Goal: Transaction & Acquisition: Download file/media

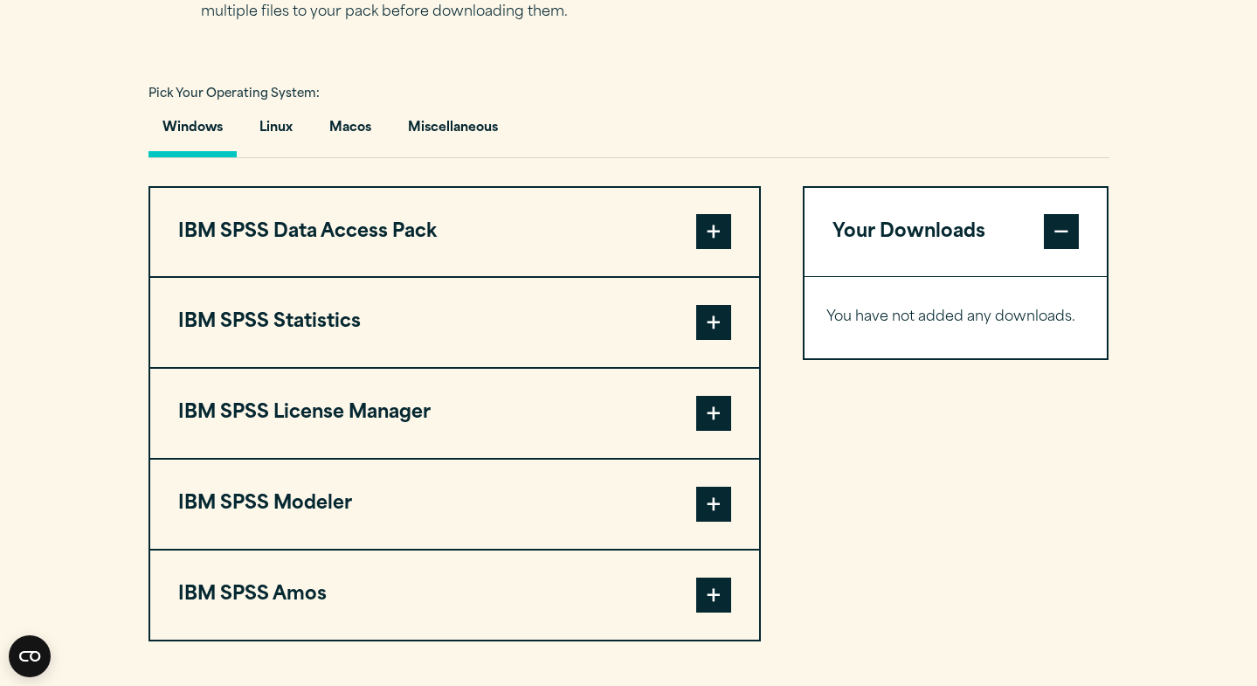
scroll to position [1226, 0]
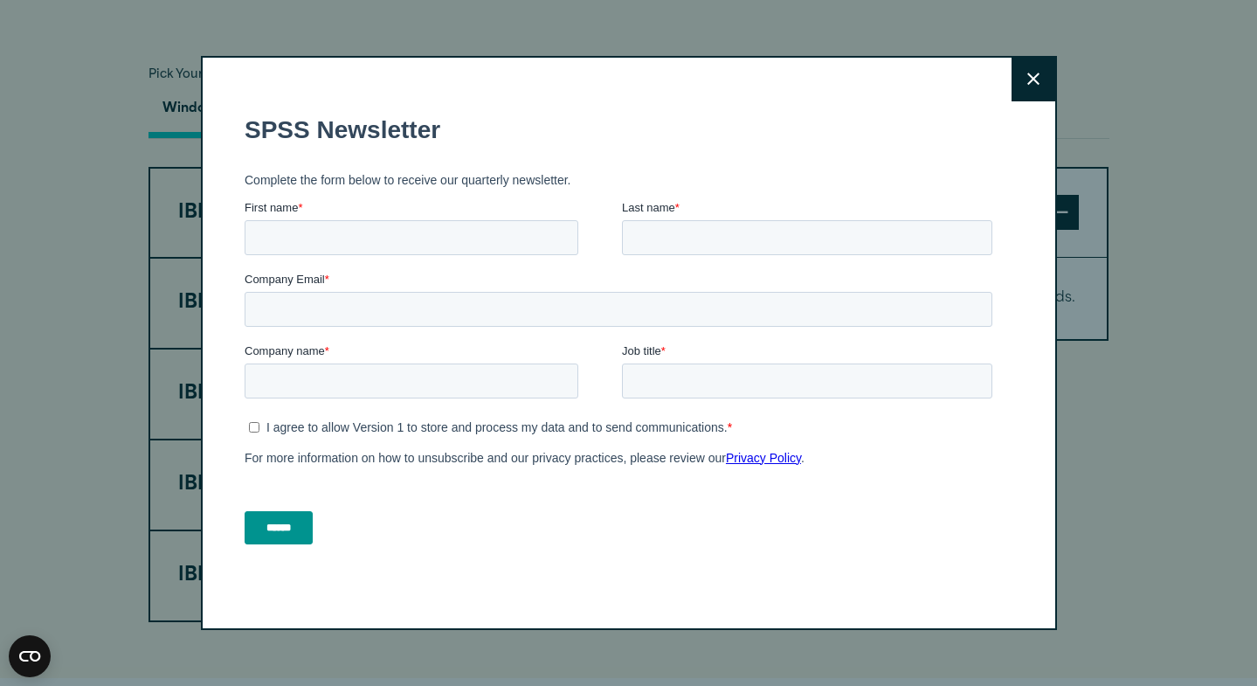
click at [1028, 73] on icon at bounding box center [1033, 79] width 12 height 13
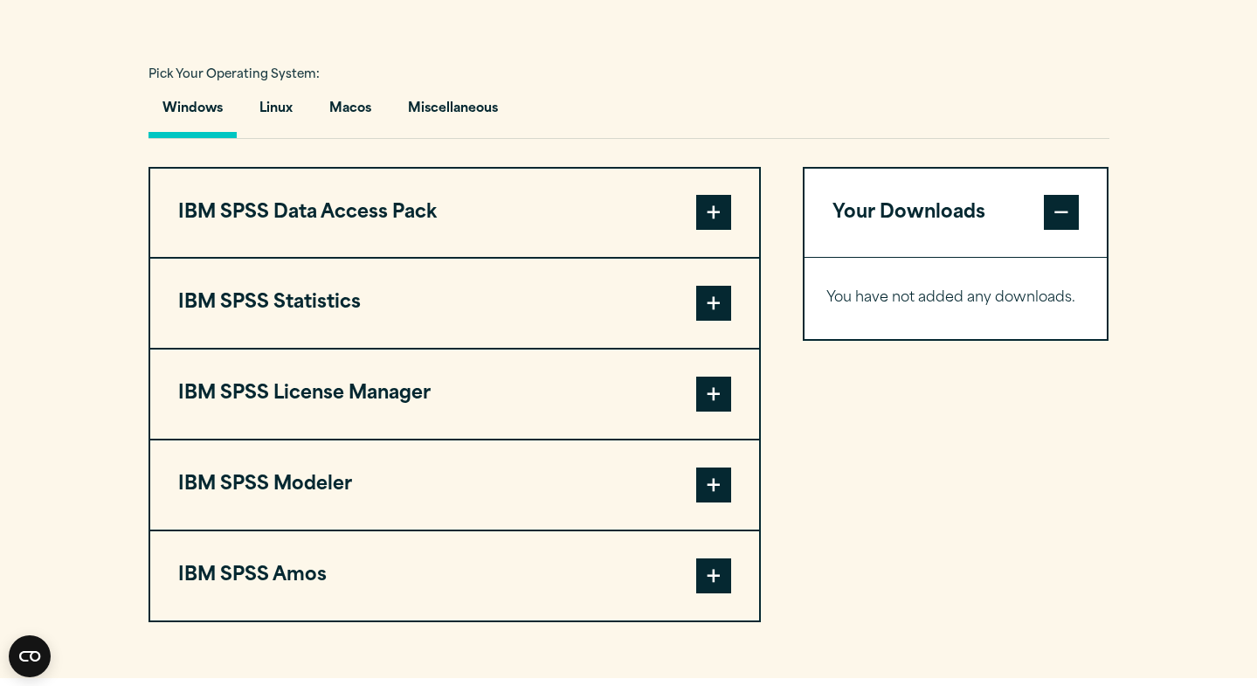
click at [708, 321] on span at bounding box center [713, 303] width 35 height 35
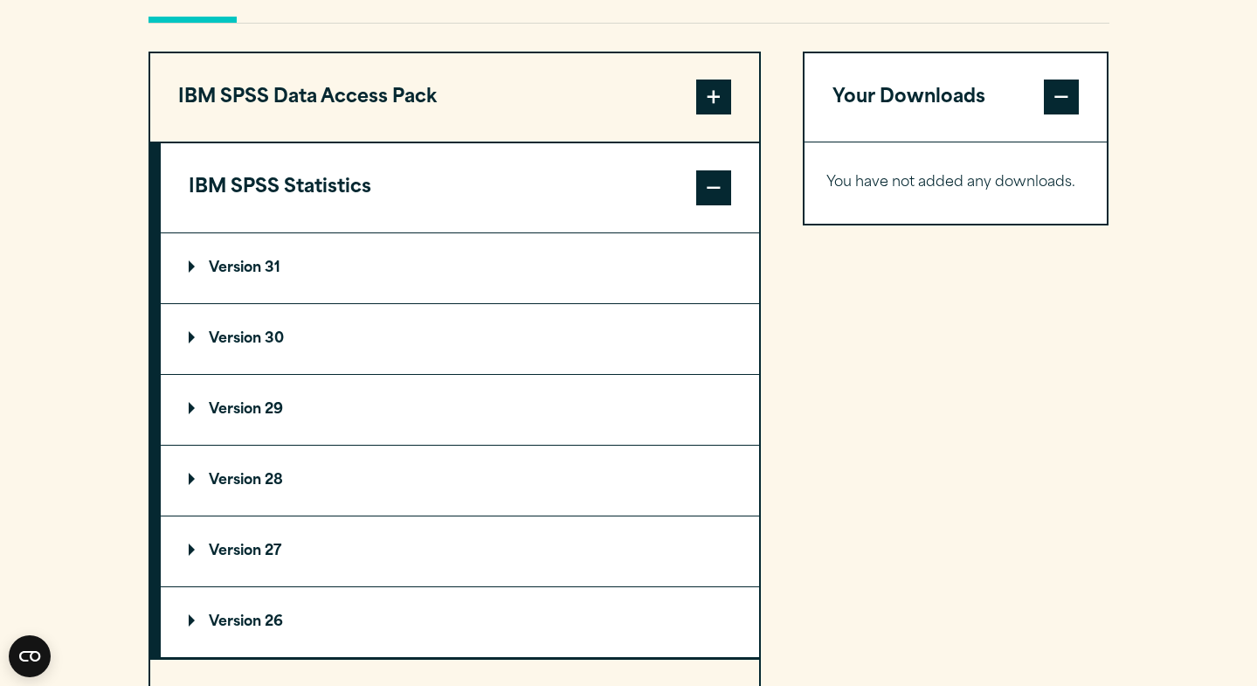
scroll to position [1351, 0]
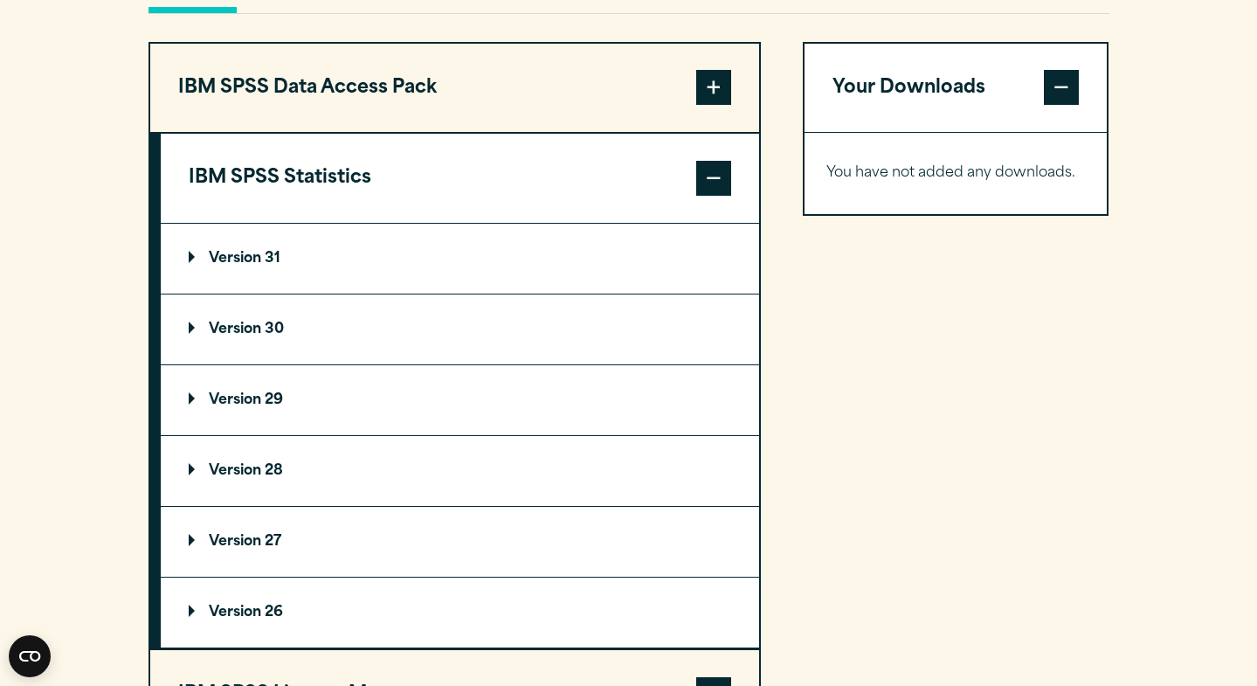
click at [350, 364] on summary "Version 30" at bounding box center [460, 329] width 598 height 70
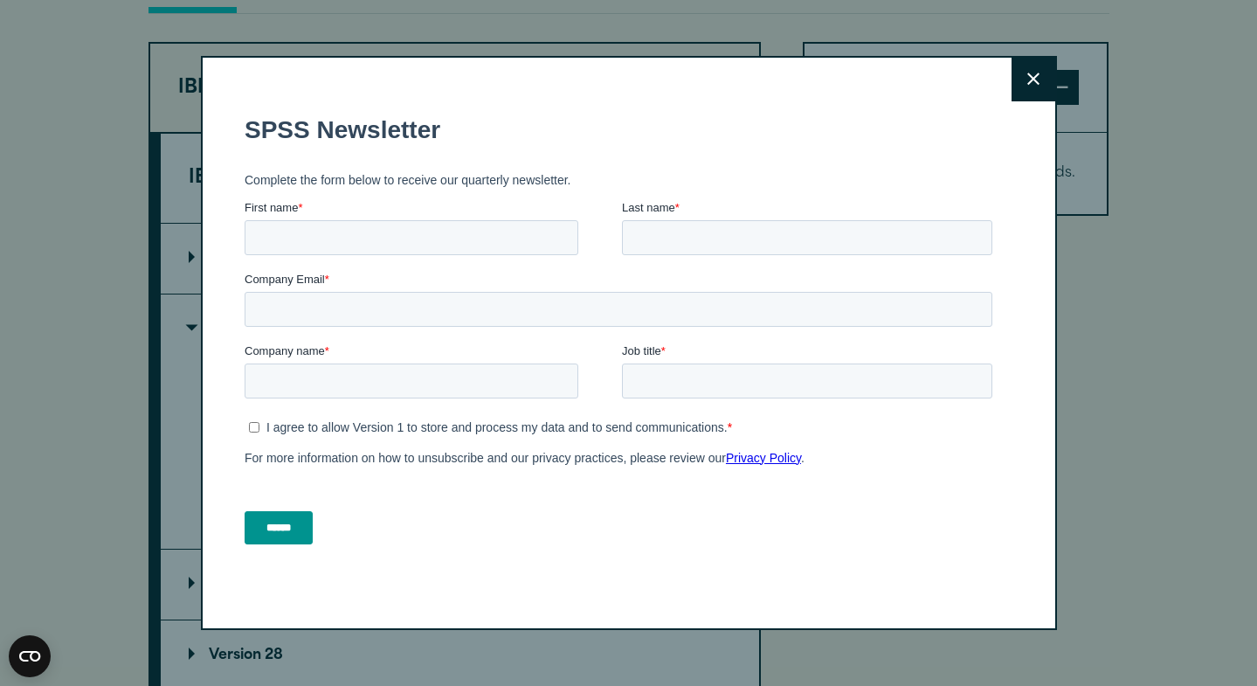
click at [1037, 82] on icon at bounding box center [1033, 79] width 12 height 12
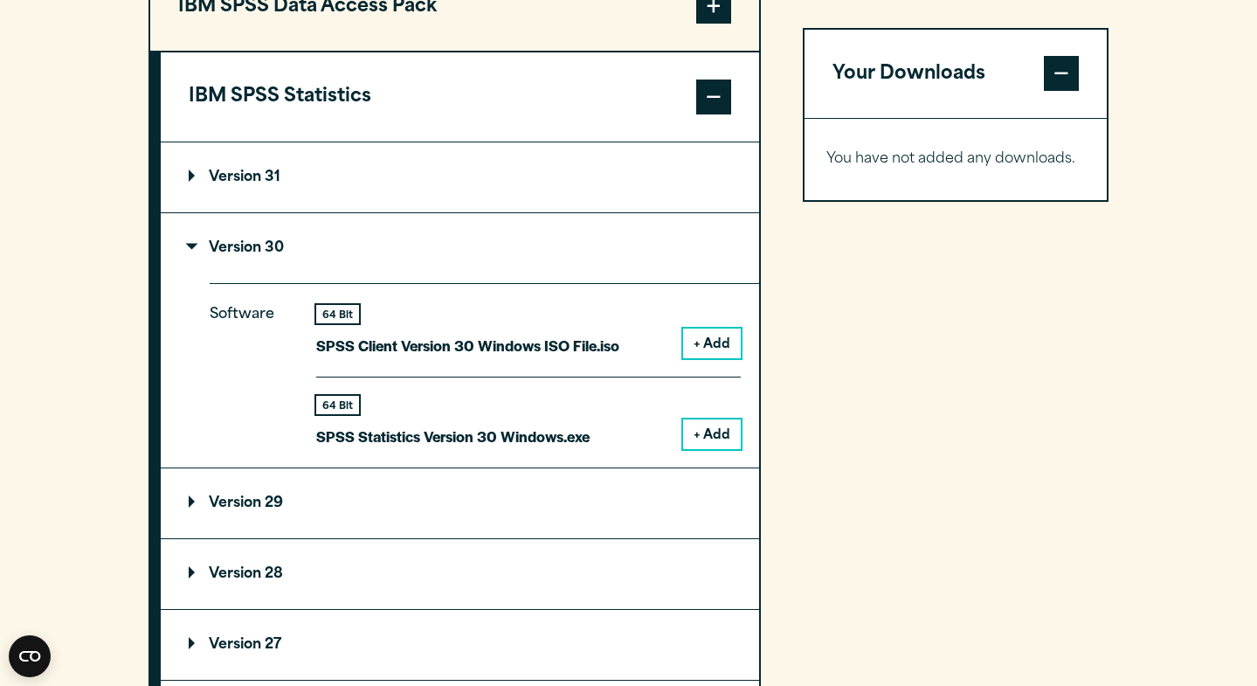
scroll to position [1448, 0]
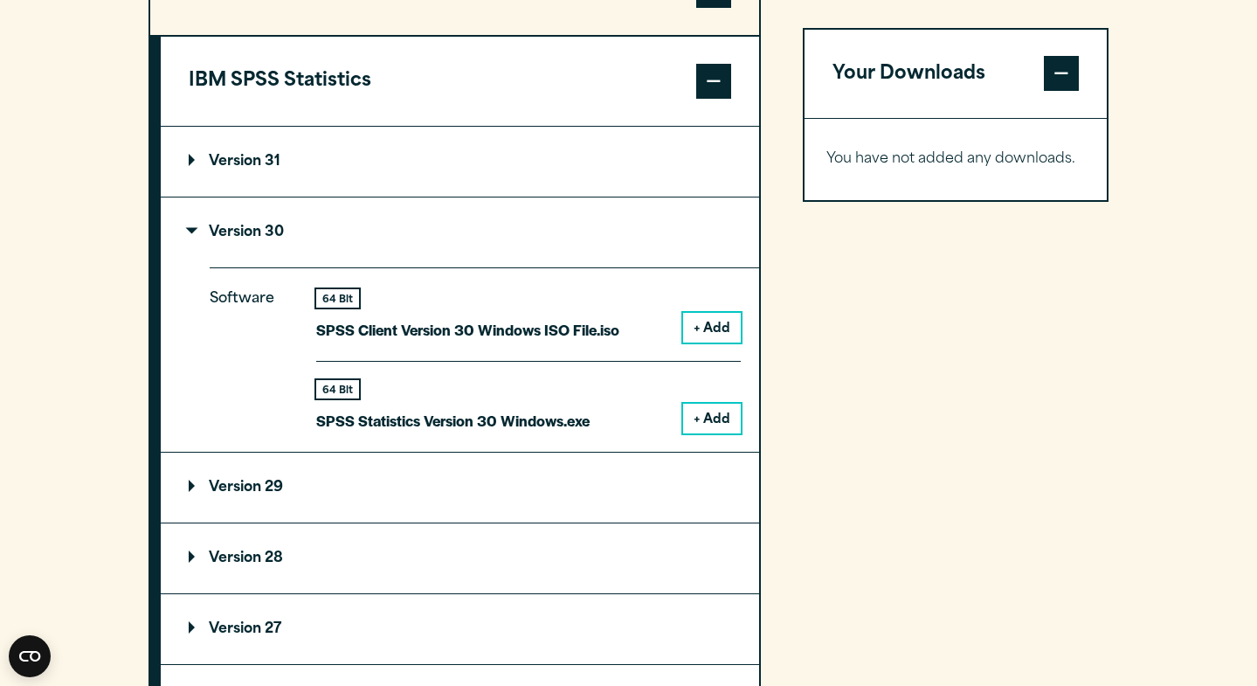
click at [720, 433] on button "+ Add" at bounding box center [712, 419] width 58 height 30
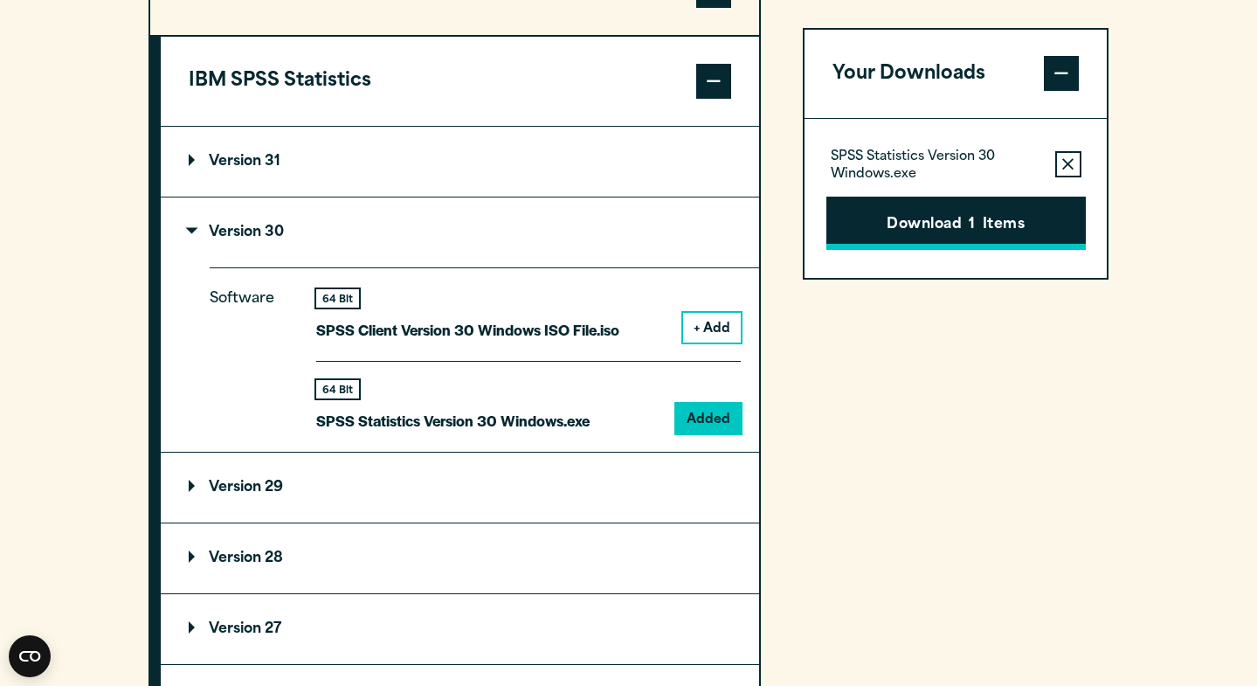
click at [906, 220] on button "Download 1 Items" at bounding box center [955, 224] width 259 height 54
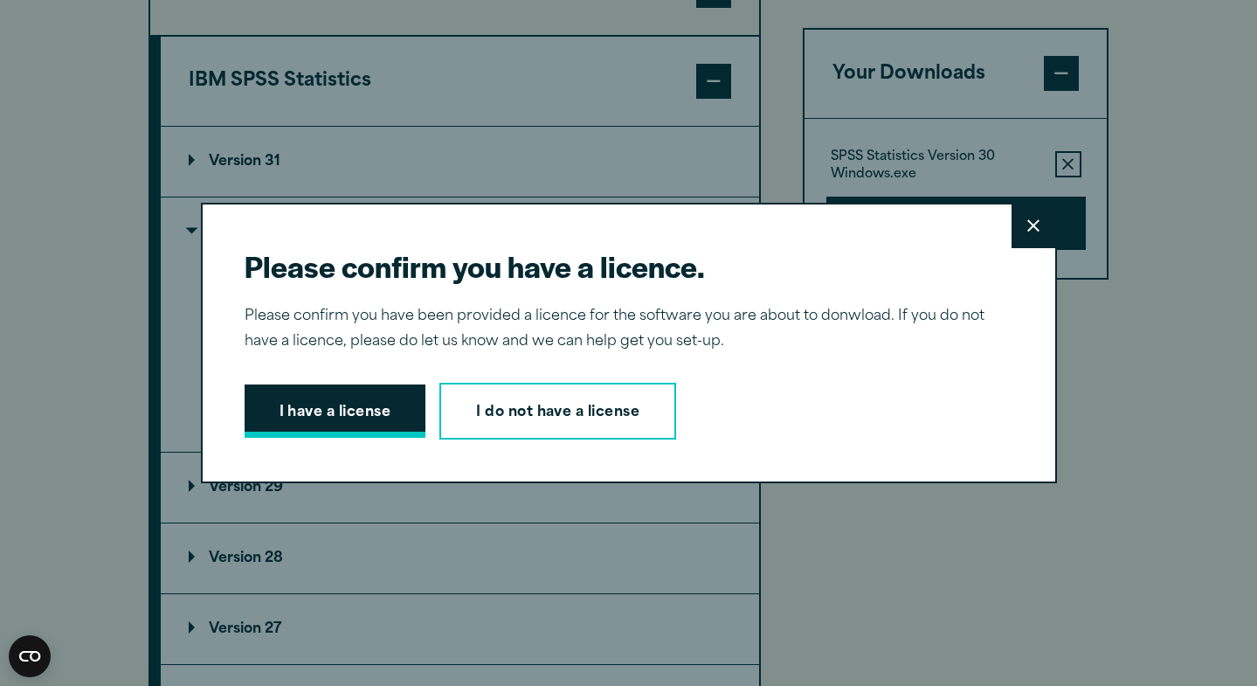
click at [387, 415] on button "I have a license" at bounding box center [336, 411] width 182 height 54
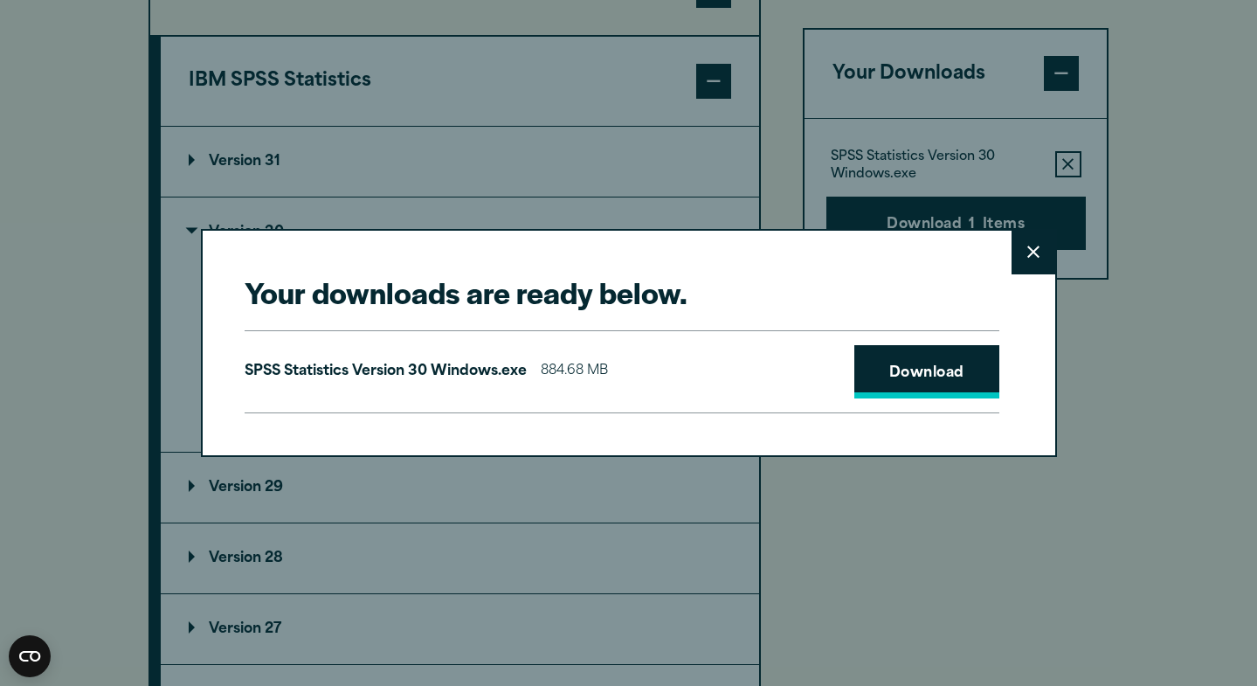
click at [905, 367] on link "Download" at bounding box center [926, 372] width 145 height 54
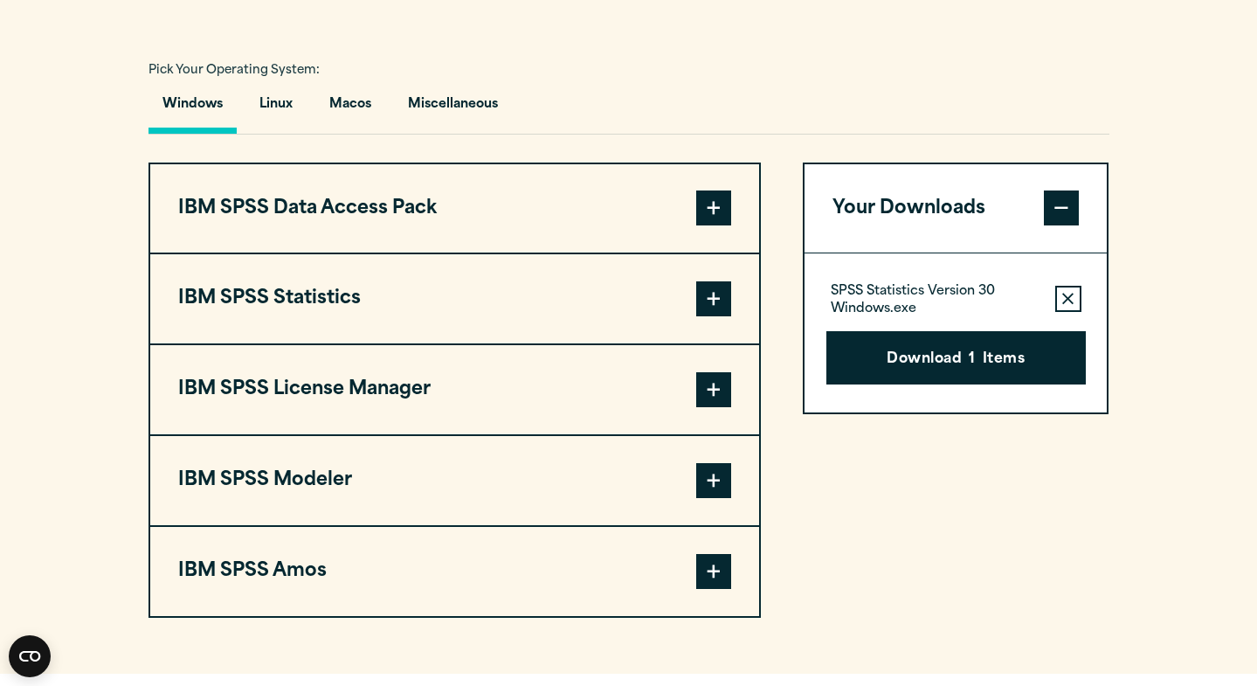
scroll to position [1229, 0]
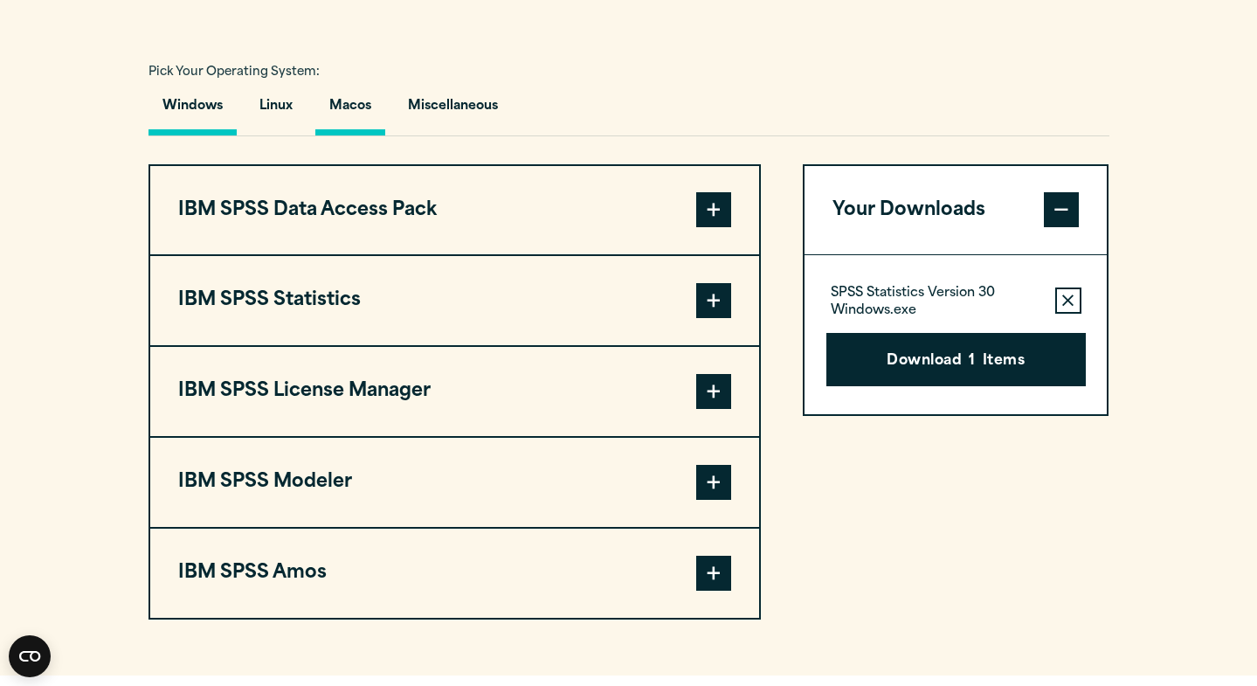
click at [355, 135] on button "Macos" at bounding box center [350, 111] width 70 height 50
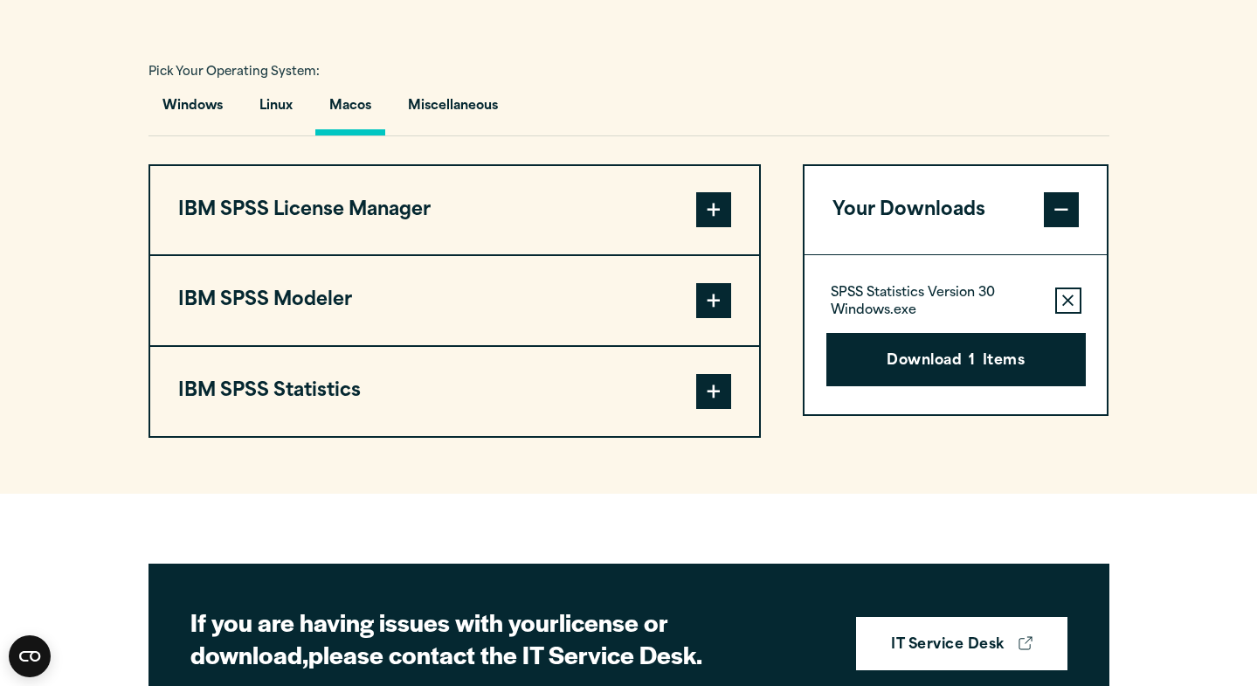
click at [717, 409] on span at bounding box center [713, 391] width 35 height 35
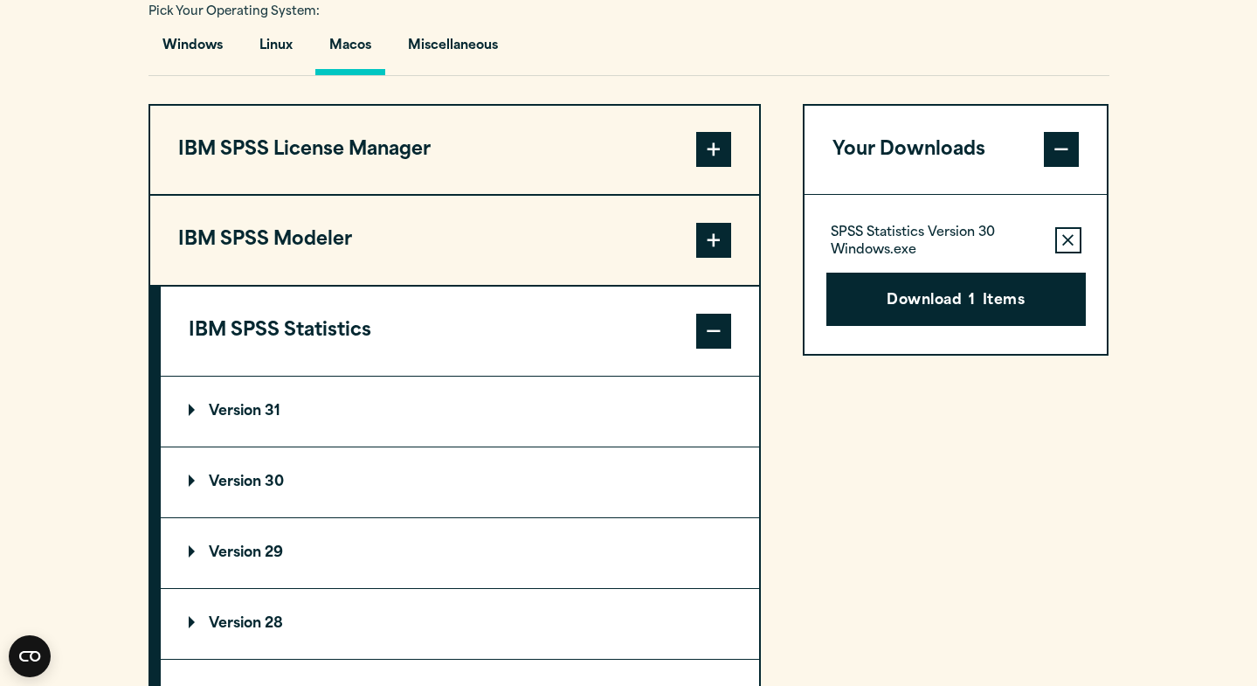
scroll to position [1297, 0]
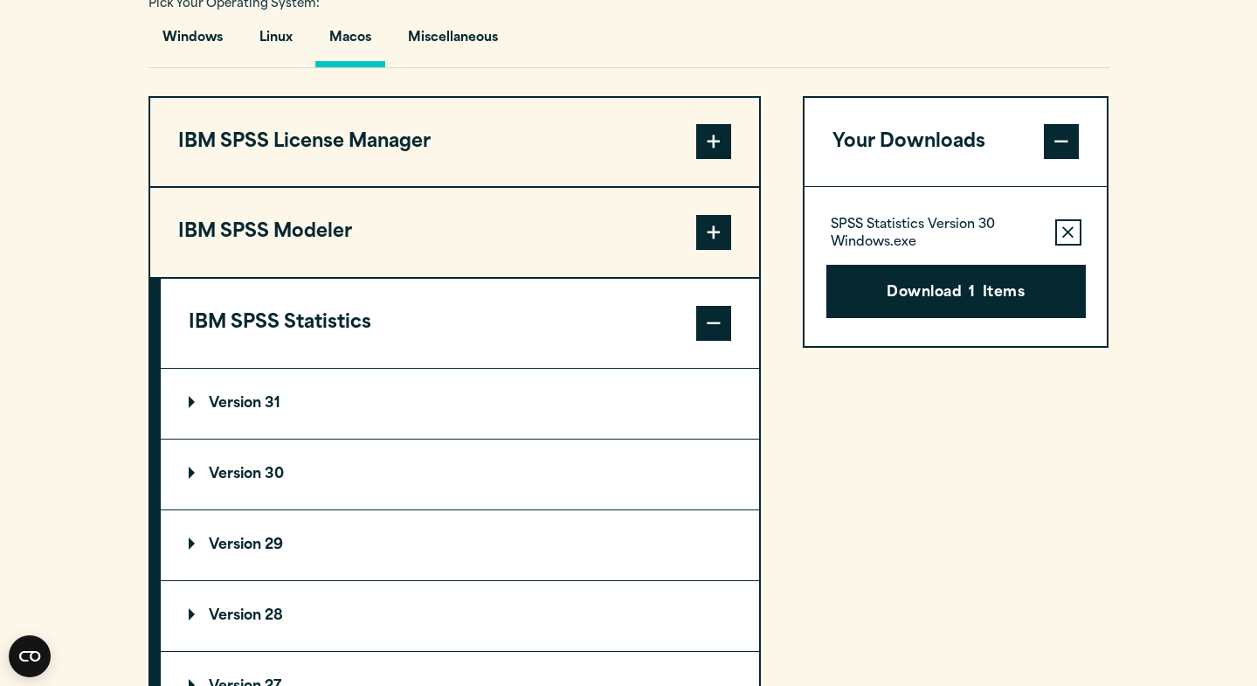
click at [237, 411] on p "Version 31" at bounding box center [235, 404] width 92 height 14
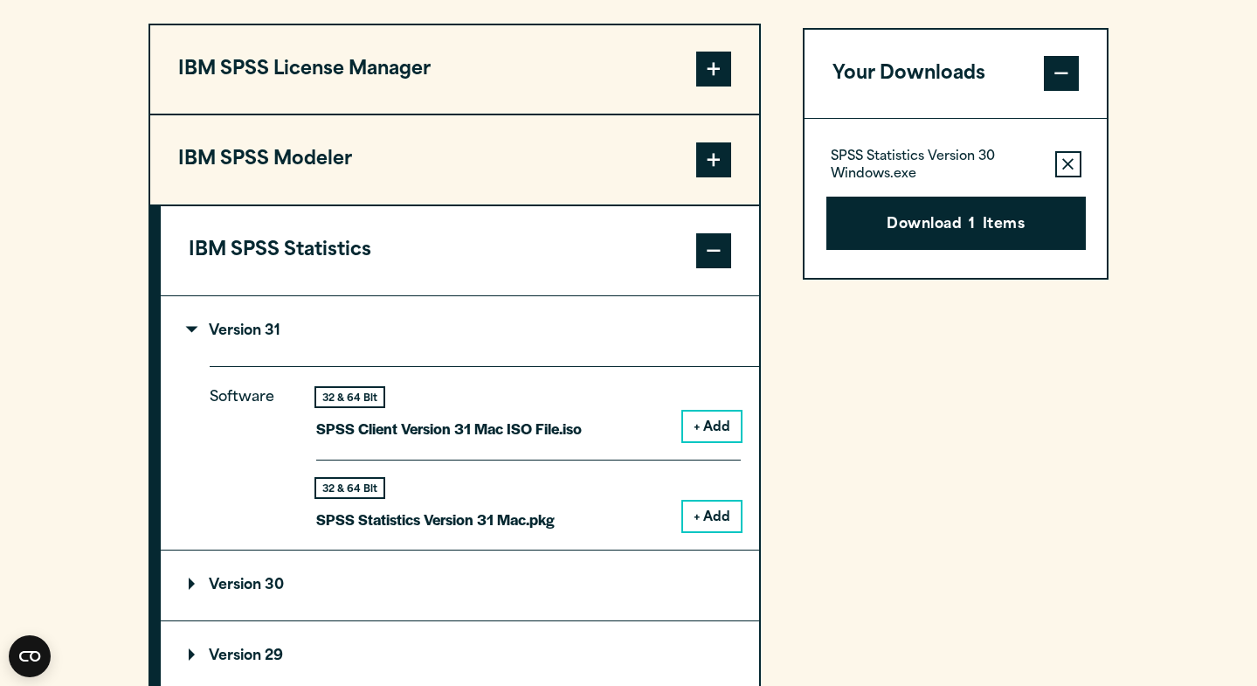
scroll to position [1407, 0]
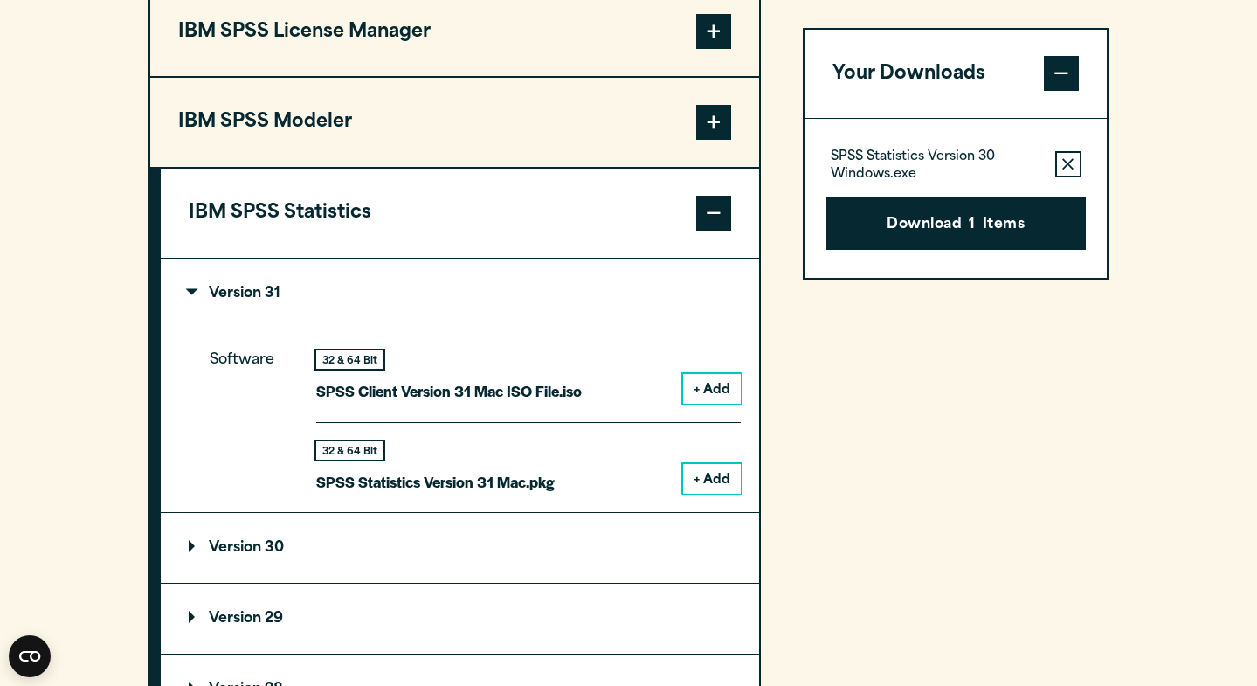
click at [708, 404] on button "+ Add" at bounding box center [712, 389] width 58 height 30
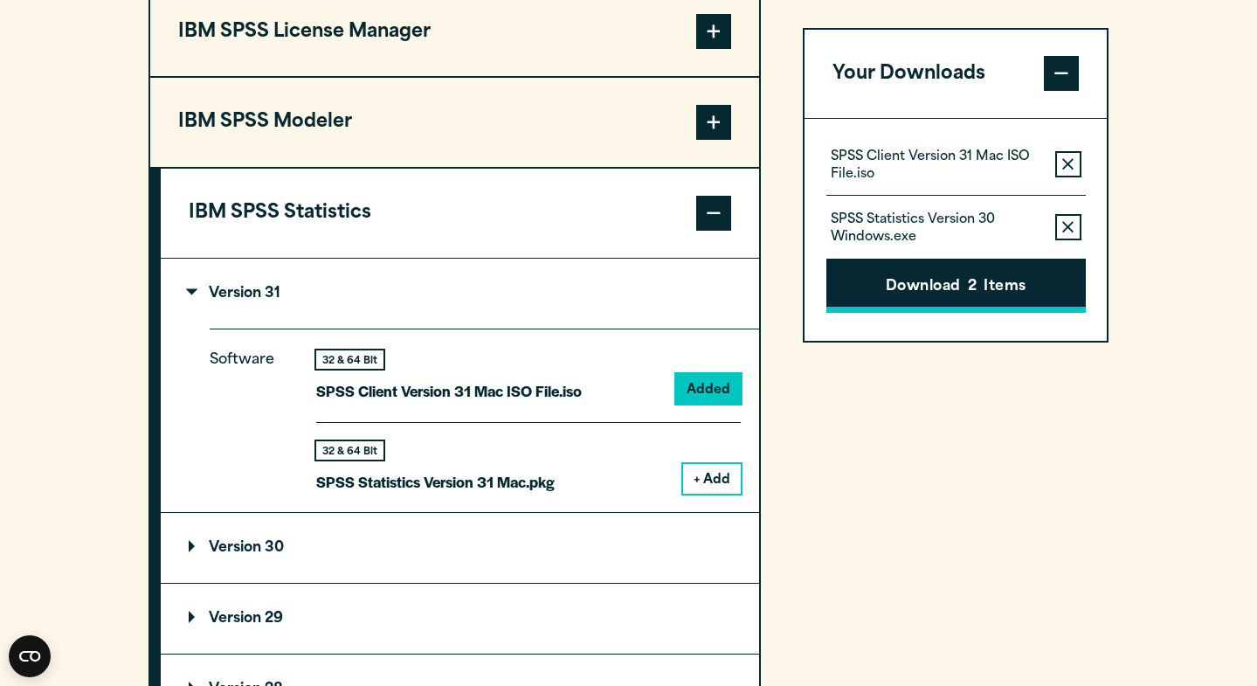
click at [985, 287] on button "Download 2 Items" at bounding box center [955, 286] width 259 height 54
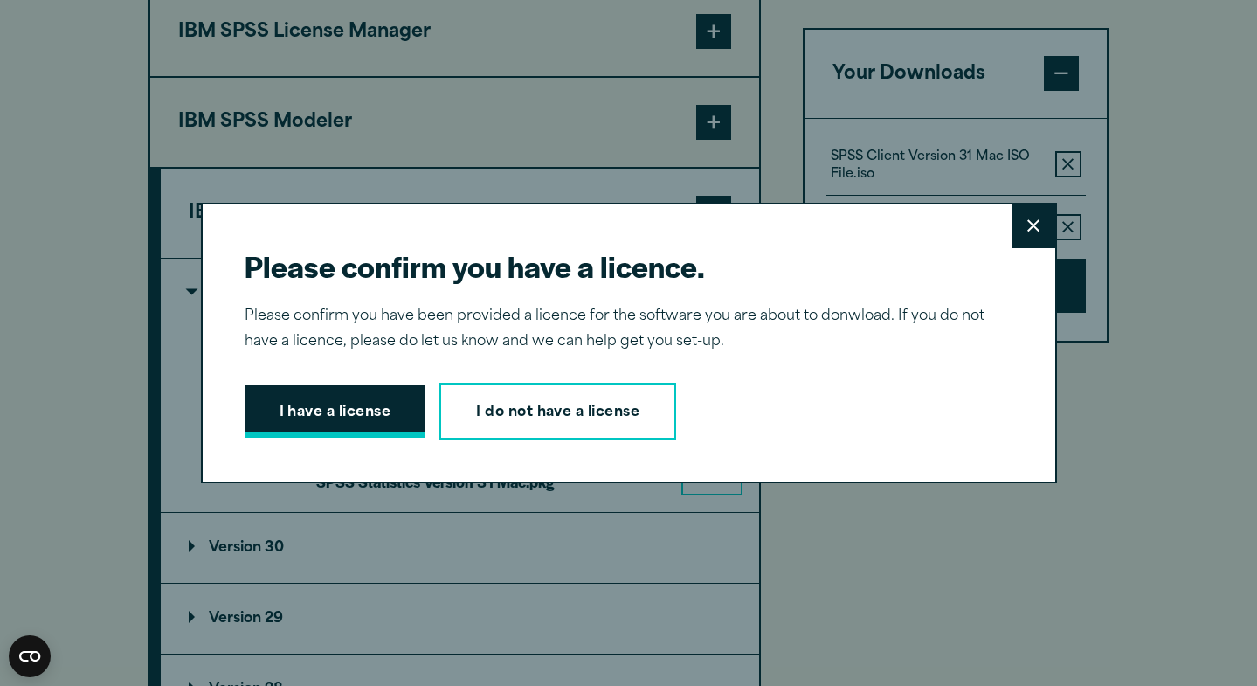
click at [322, 412] on button "I have a license" at bounding box center [336, 411] width 182 height 54
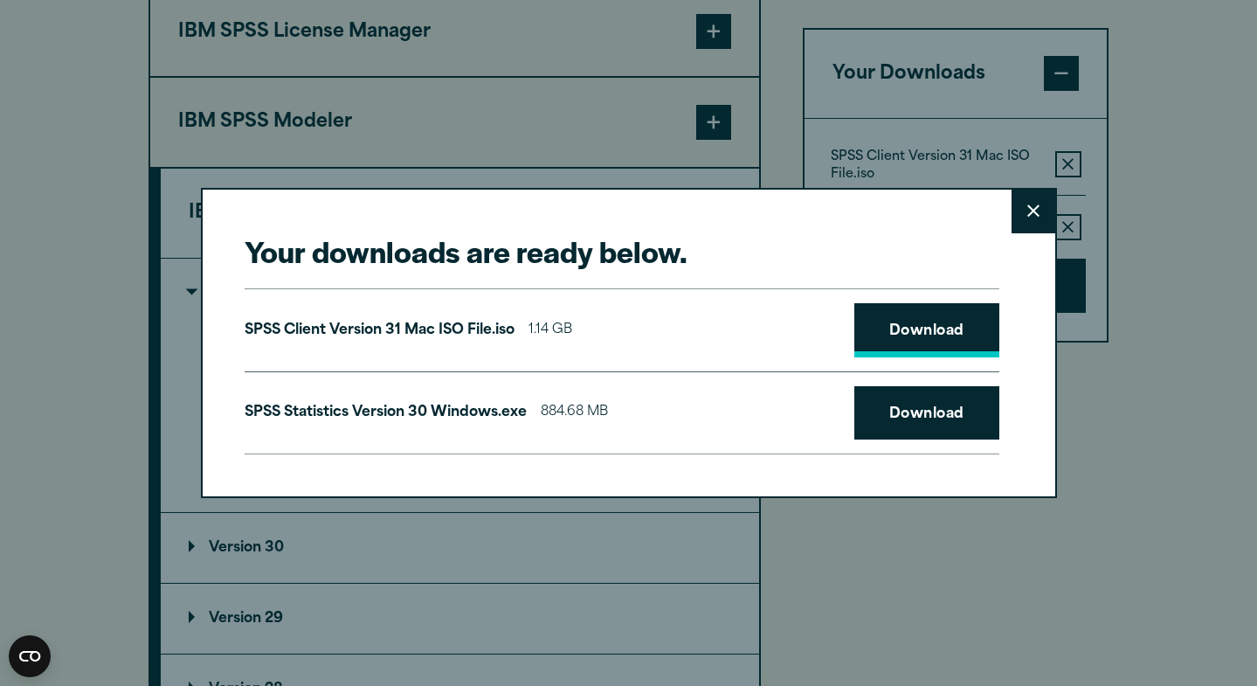
click at [973, 303] on link "Download" at bounding box center [926, 330] width 145 height 54
click at [929, 411] on link "Download" at bounding box center [926, 413] width 145 height 54
click at [625, 603] on div "Your downloads are ready below. Close SPSS Client Version 31 Mac ISO File.iso 1…" at bounding box center [628, 343] width 1257 height 686
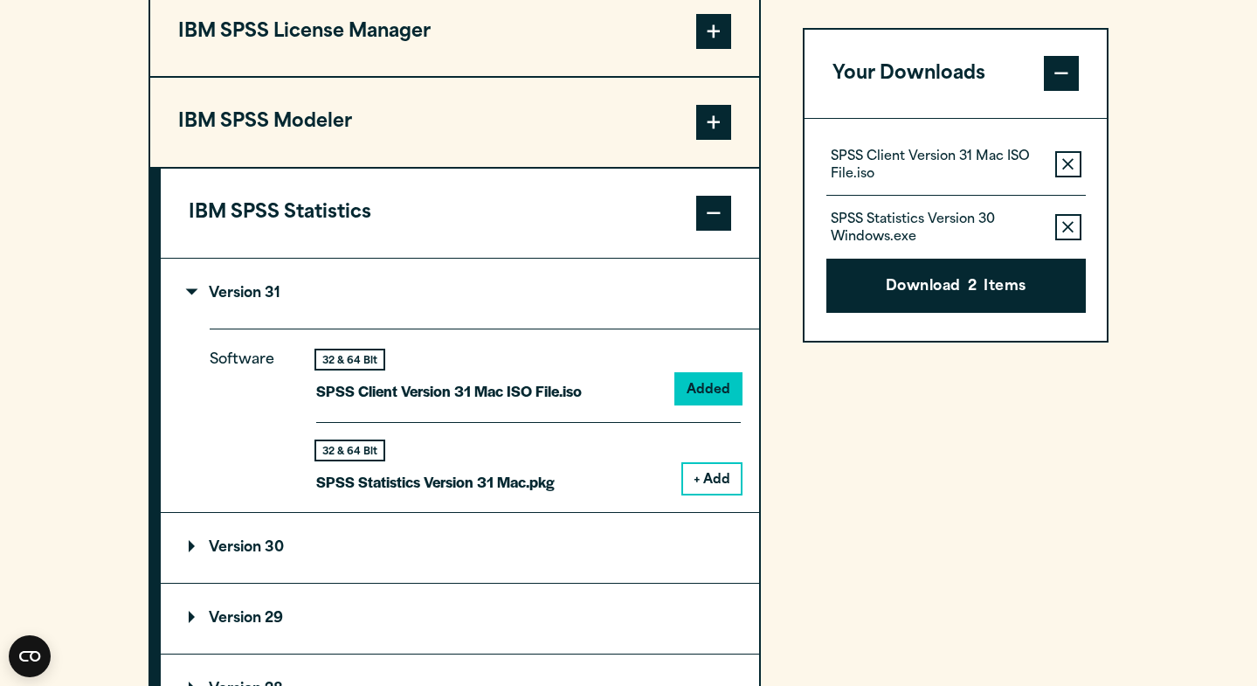
drag, startPoint x: 1049, startPoint y: 684, endPoint x: 621, endPoint y: 607, distance: 434.9
click at [621, 583] on summary "Version 30" at bounding box center [460, 548] width 598 height 70
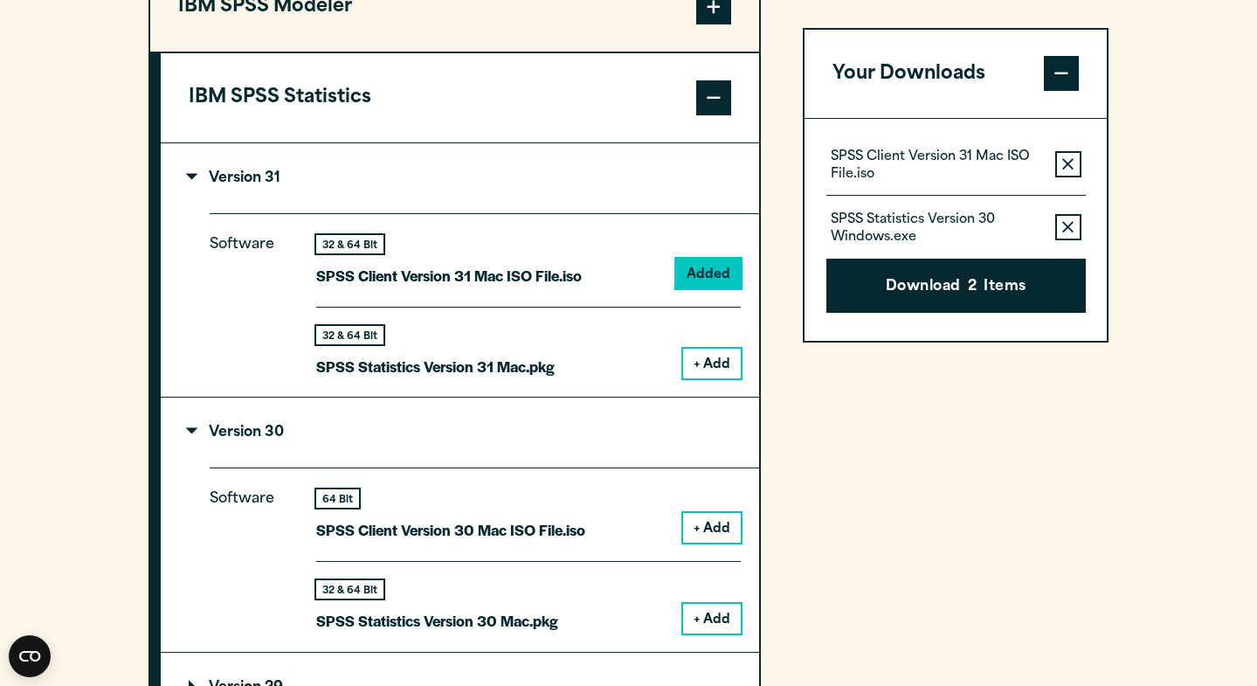
scroll to position [1522, 0]
click at [729, 116] on span at bounding box center [713, 98] width 35 height 35
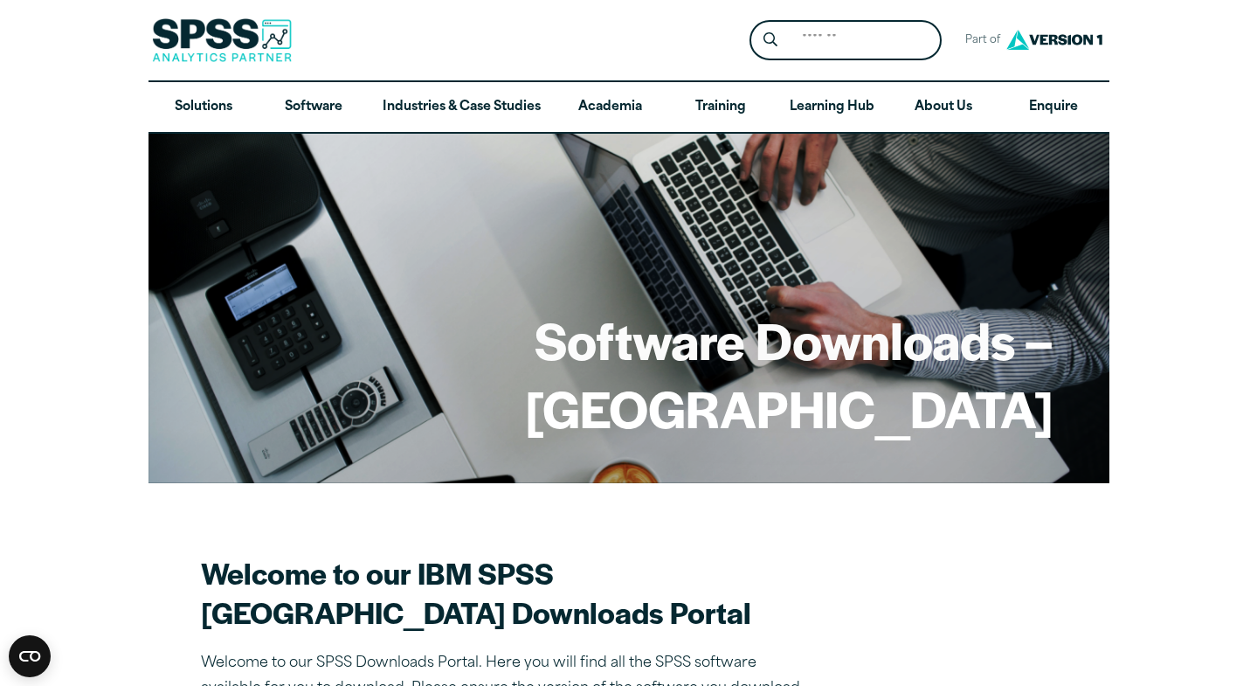
scroll to position [0, 0]
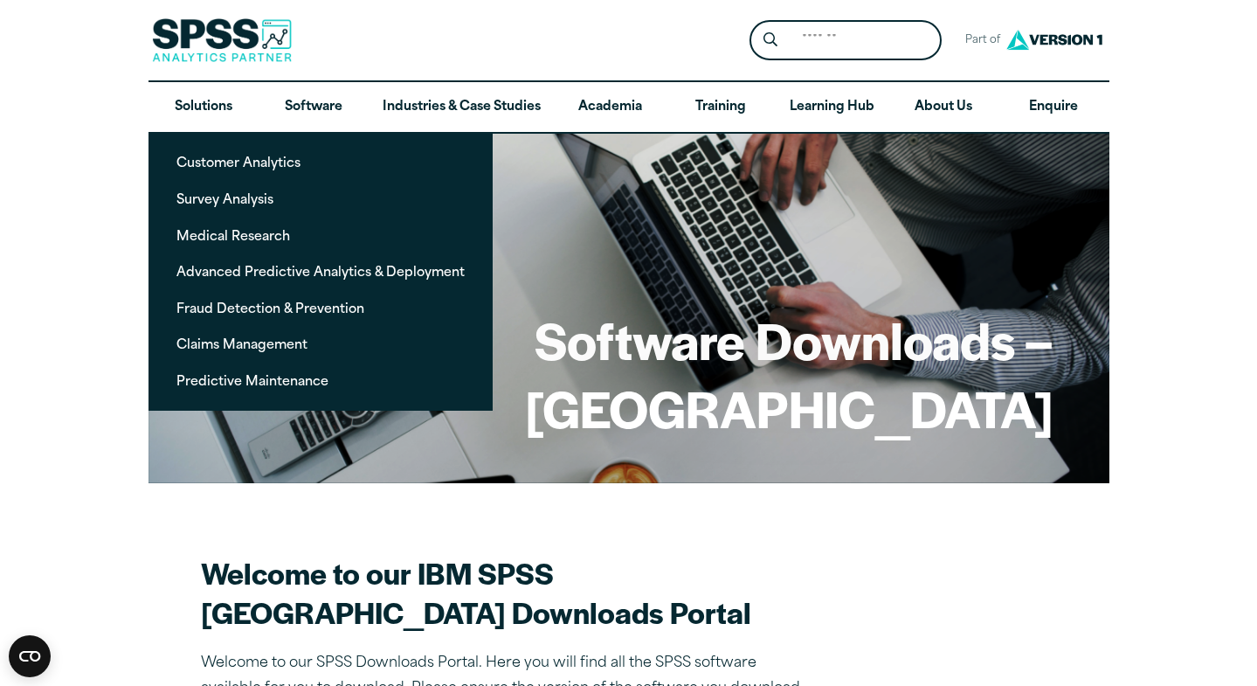
click at [1027, 2] on div "Search for: Submit Site Search Part of Open Site Search Open Site Menu Close" at bounding box center [629, 40] width 961 height 80
